Goal: Find specific page/section: Find specific page/section

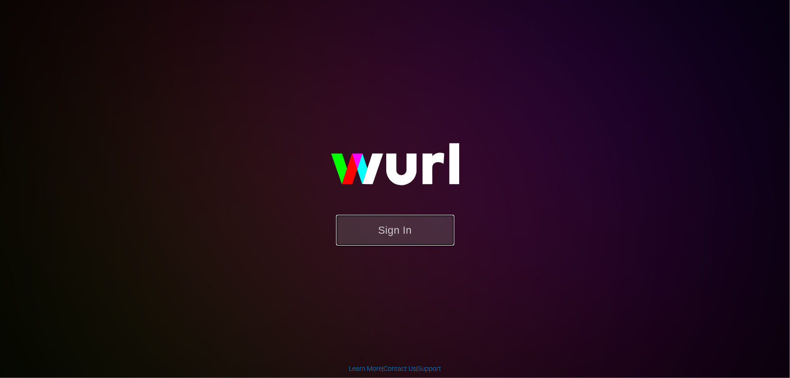
click at [367, 227] on button "Sign In" at bounding box center [395, 230] width 118 height 31
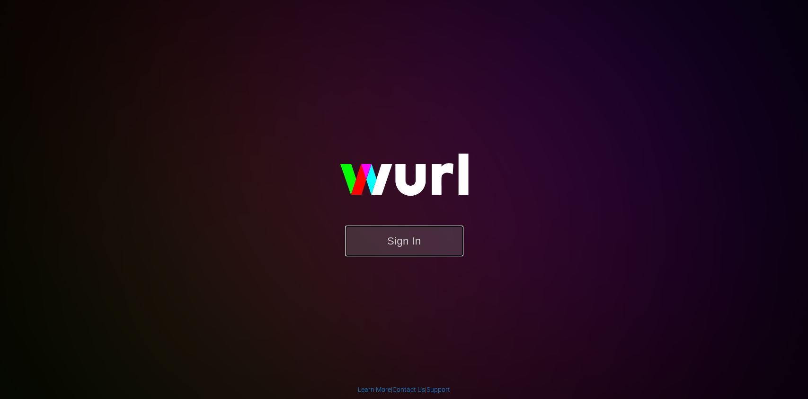
click at [371, 237] on button "Sign In" at bounding box center [404, 240] width 118 height 31
click at [406, 235] on button "Sign In" at bounding box center [404, 240] width 118 height 31
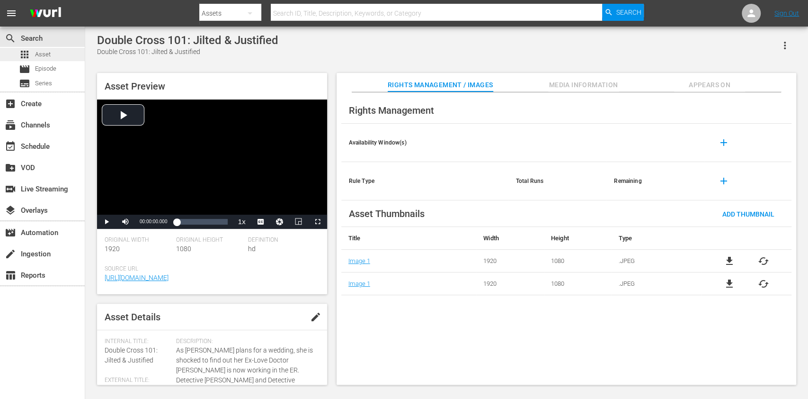
click at [45, 54] on span "Asset" at bounding box center [43, 54] width 16 height 9
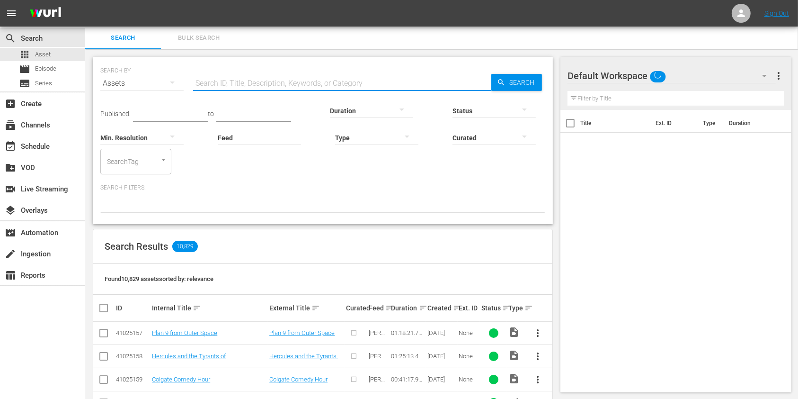
click at [258, 78] on input "text" at bounding box center [342, 83] width 298 height 23
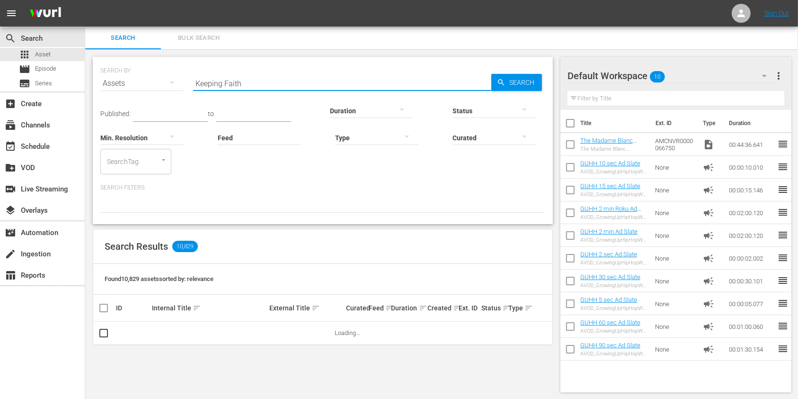
type input "Keeping Faith"
click at [521, 88] on div "Status" at bounding box center [494, 105] width 83 height 34
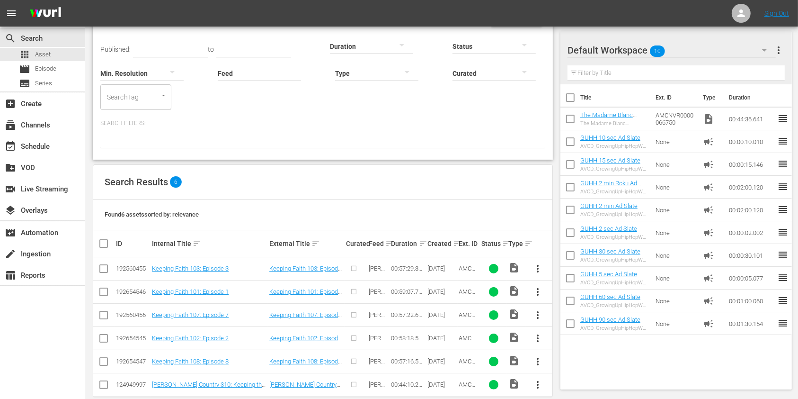
scroll to position [79, 0]
